Goal: Find specific page/section: Find specific page/section

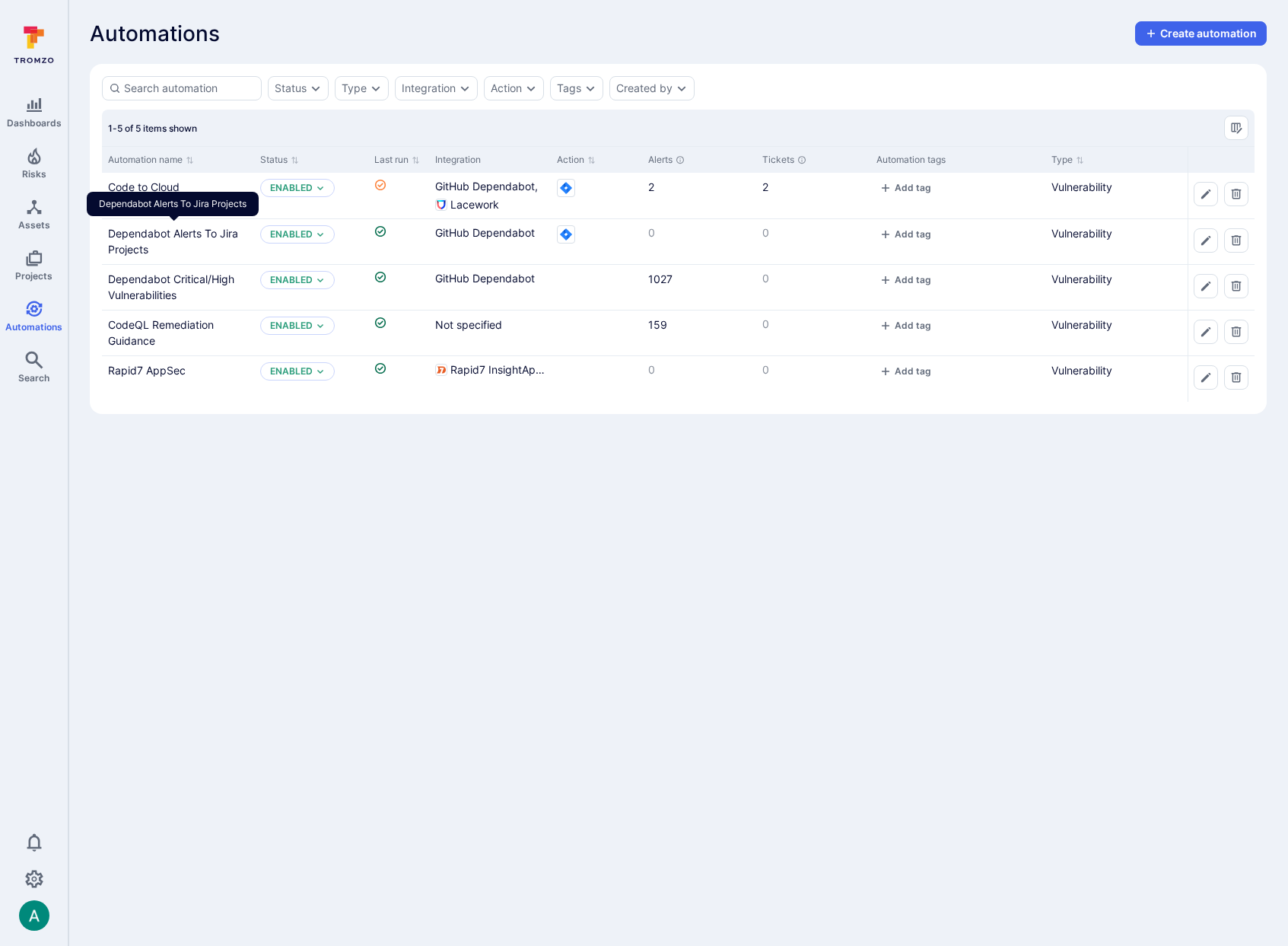
click at [158, 195] on div "Dependabot Alerts To Jira Projects" at bounding box center [173, 204] width 172 height 24
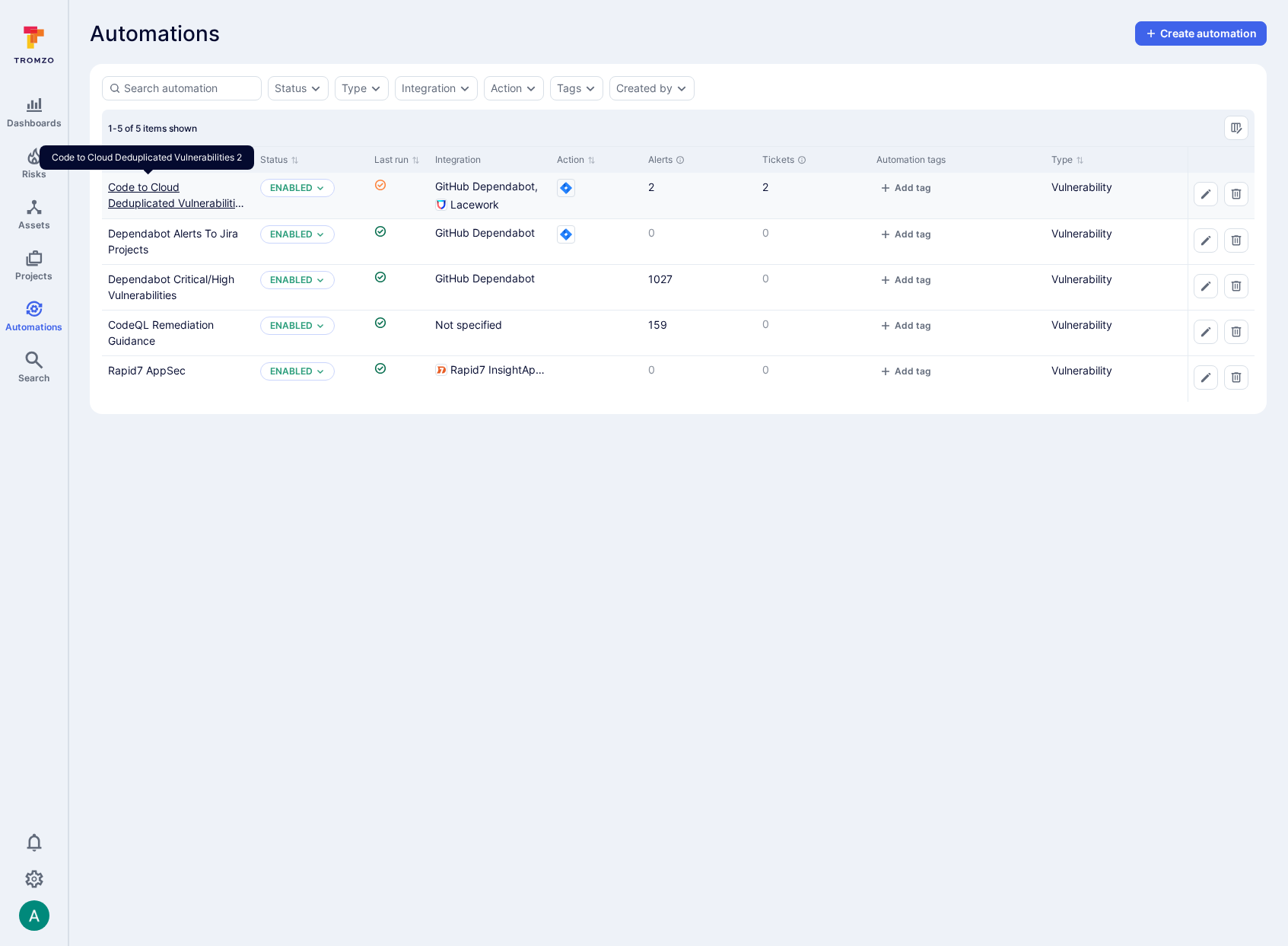
click at [164, 183] on link "Code to Cloud Deduplicated Vulnerabilities 2" at bounding box center [177, 203] width 139 height 45
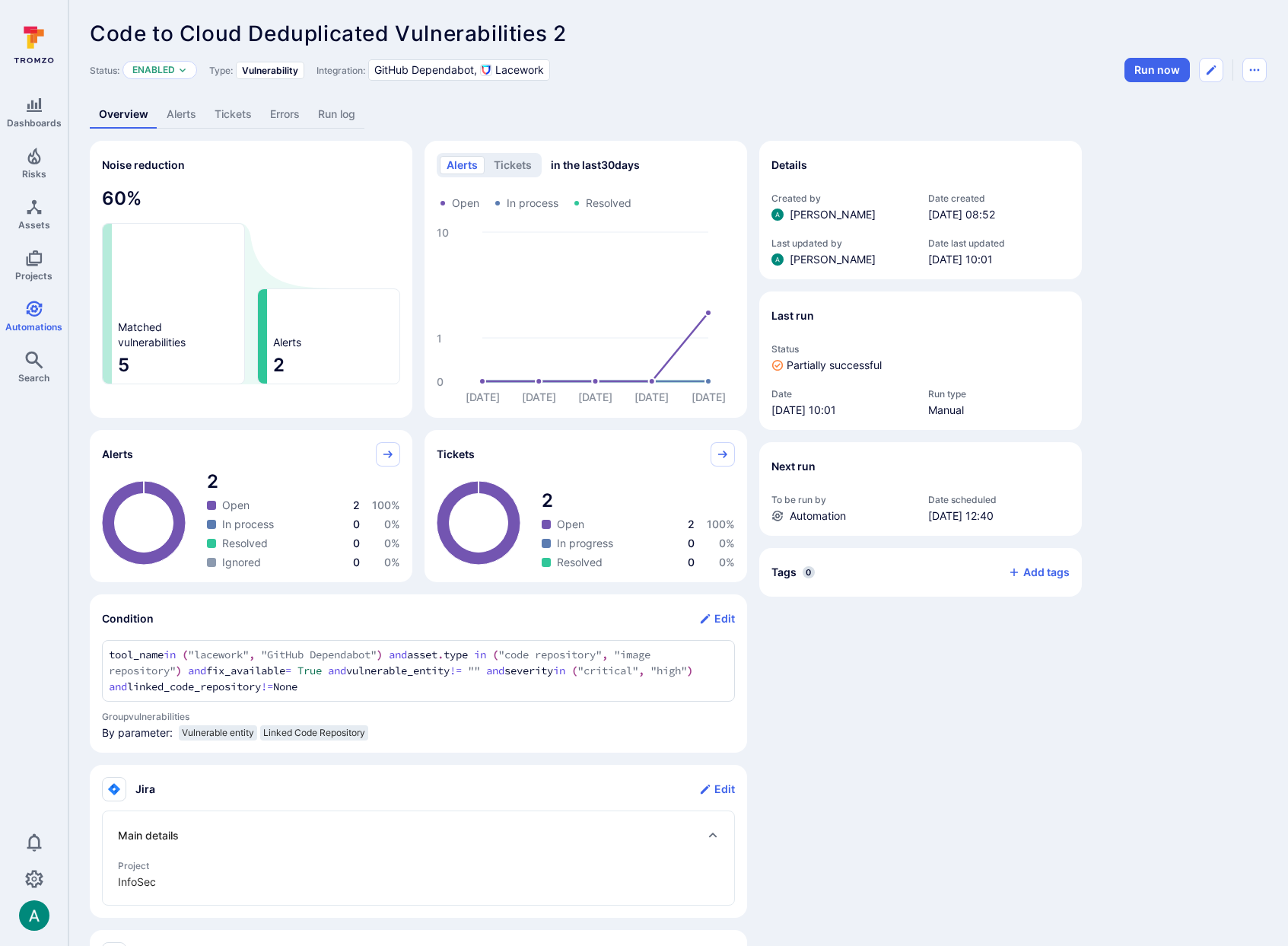
click at [229, 114] on link "Tickets" at bounding box center [233, 114] width 56 height 28
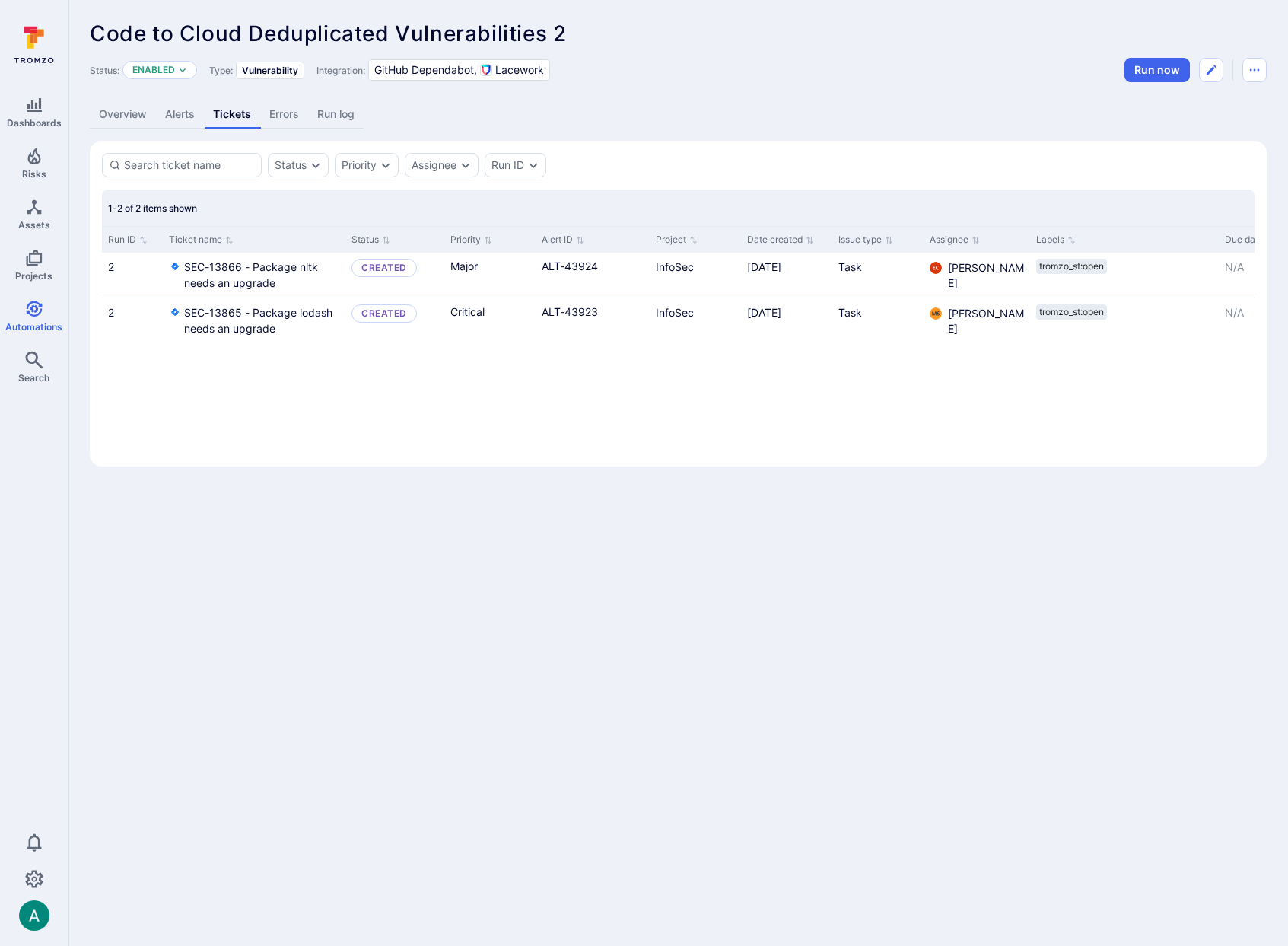
click at [270, 115] on link "Errors" at bounding box center [284, 114] width 48 height 28
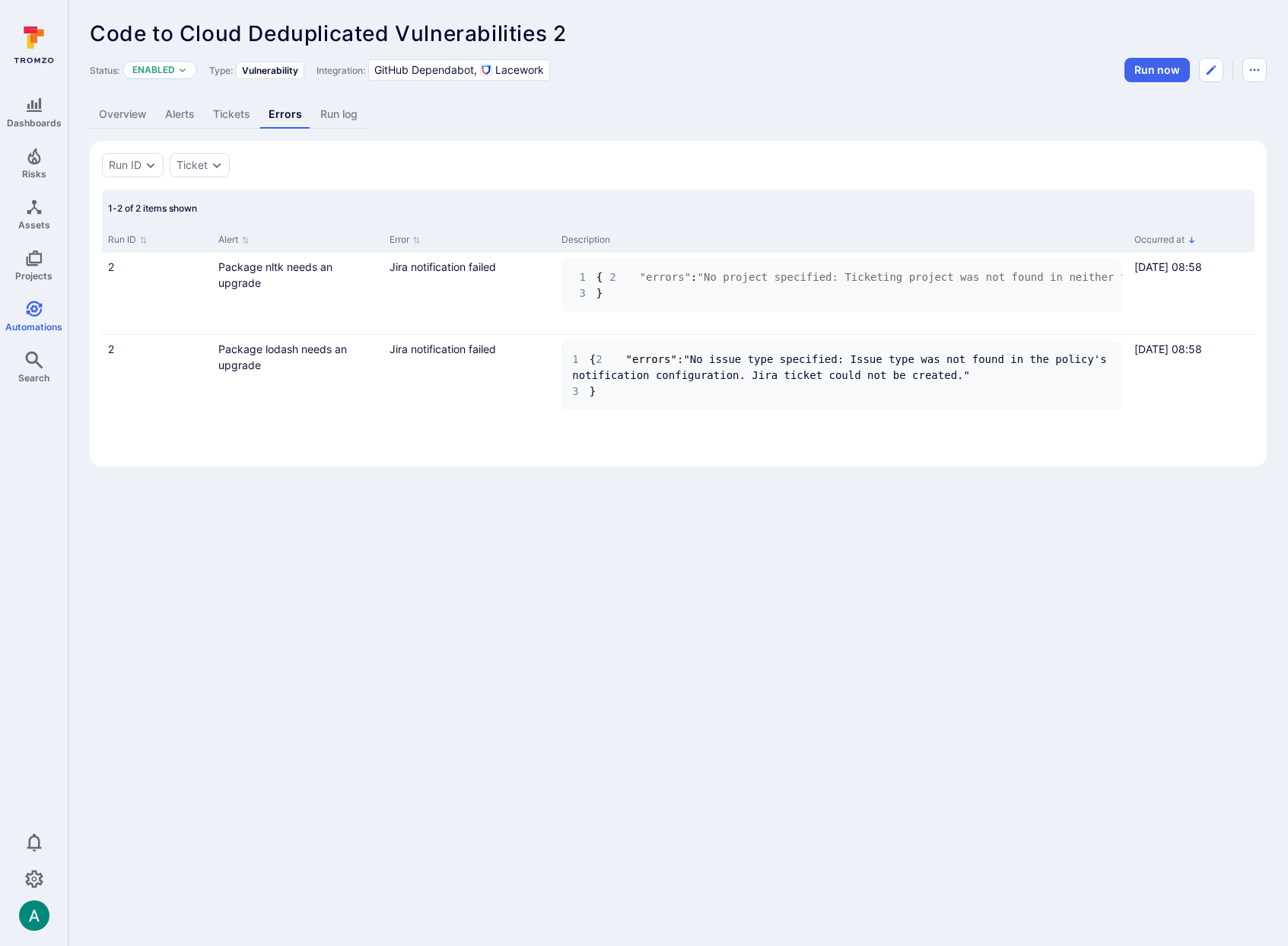
click at [232, 115] on link "Tickets" at bounding box center [231, 114] width 56 height 28
